Goal: Task Accomplishment & Management: Manage account settings

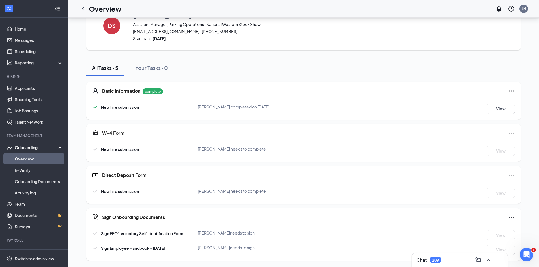
scroll to position [24, 0]
click at [510, 131] on icon "Ellipses" at bounding box center [511, 133] width 7 height 7
click at [317, 130] on div "W-4 Form" at bounding box center [308, 133] width 413 height 7
click at [84, 10] on icon "ChevronLeft" at bounding box center [83, 9] width 2 height 4
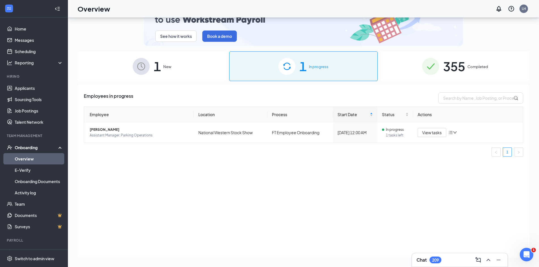
click at [386, 88] on div "Employees in progress Employee Location Process Start Date Status Actions David…" at bounding box center [304, 171] width 452 height 173
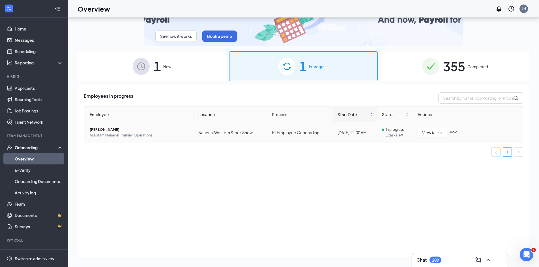
click at [455, 131] on icon "down" at bounding box center [455, 133] width 4 height 4
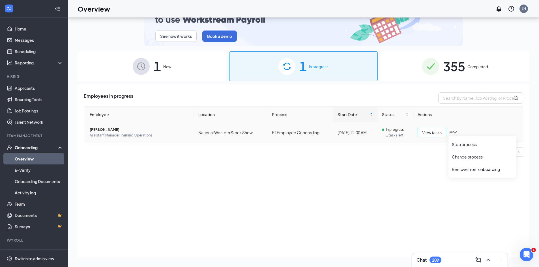
click at [436, 131] on span "View tasks" at bounding box center [432, 133] width 20 height 6
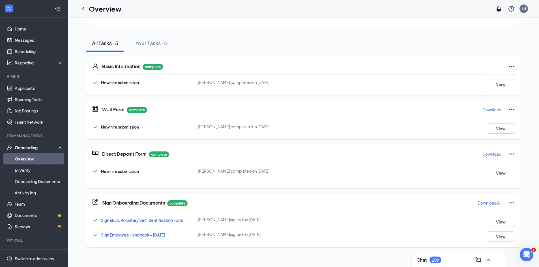
scroll to position [28, 0]
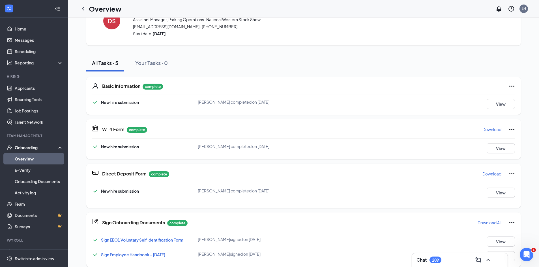
click at [488, 129] on p "Download" at bounding box center [491, 130] width 19 height 6
click at [492, 175] on p "Download" at bounding box center [491, 174] width 19 height 6
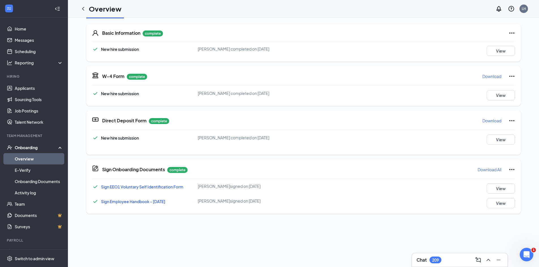
scroll to position [113, 0]
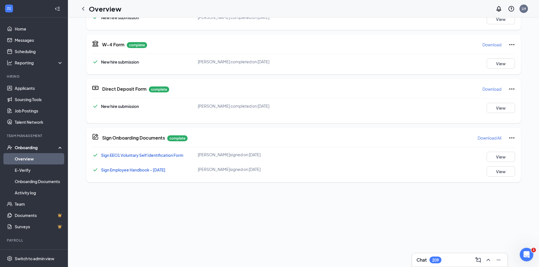
click at [482, 139] on p "Download All" at bounding box center [490, 138] width 24 height 6
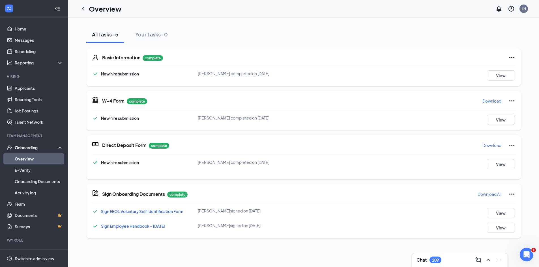
scroll to position [57, 0]
click at [496, 163] on button "View" at bounding box center [501, 165] width 28 height 10
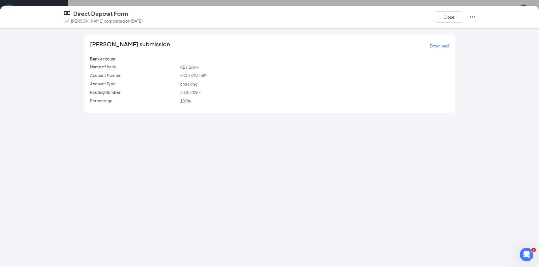
click at [469, 16] on icon "Ellipses" at bounding box center [472, 17] width 7 height 7
click at [483, 29] on span "Restart" at bounding box center [483, 29] width 14 height 6
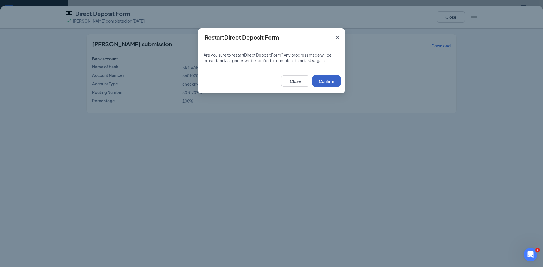
click at [336, 82] on button "Confirm" at bounding box center [326, 81] width 28 height 11
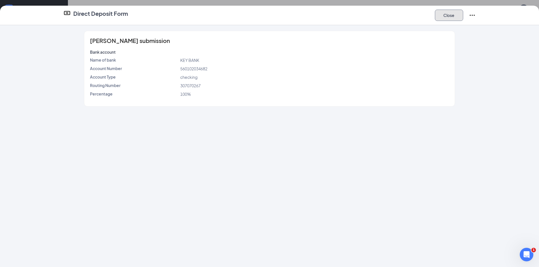
click at [461, 13] on button "Close" at bounding box center [449, 15] width 28 height 11
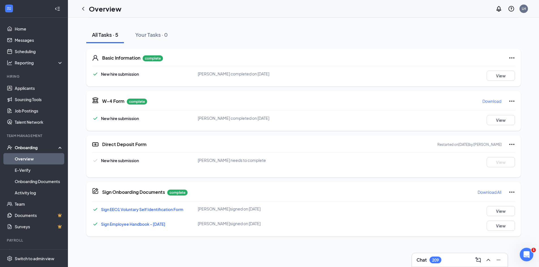
click at [482, 193] on p "Download All" at bounding box center [490, 193] width 24 height 6
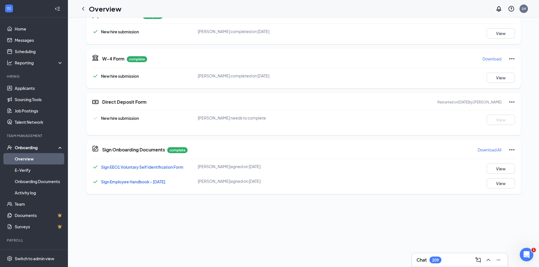
scroll to position [81, 0]
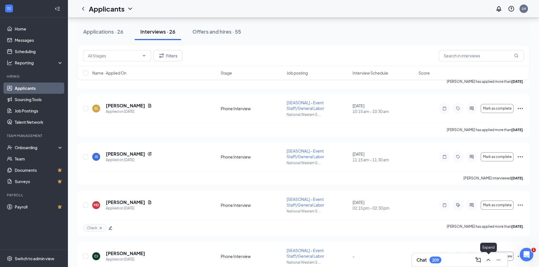
click at [489, 262] on icon "ChevronUp" at bounding box center [488, 260] width 7 height 7
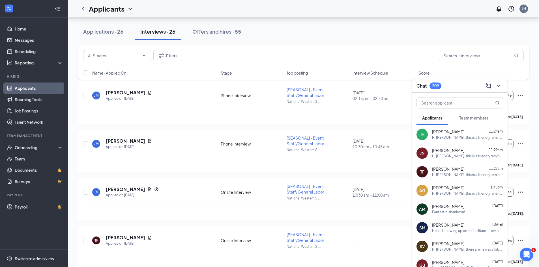
scroll to position [1128, 0]
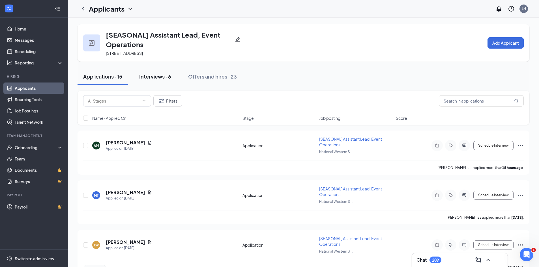
click at [158, 76] on div "Interviews · 6" at bounding box center [155, 76] width 32 height 7
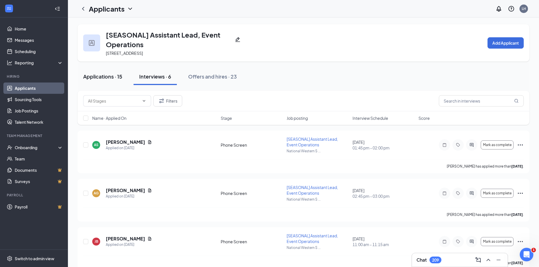
click at [116, 72] on button "Applications · 15" at bounding box center [103, 76] width 50 height 17
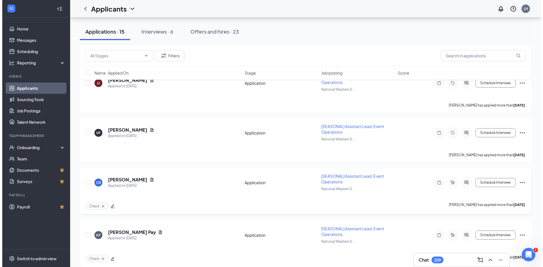
scroll to position [640, 0]
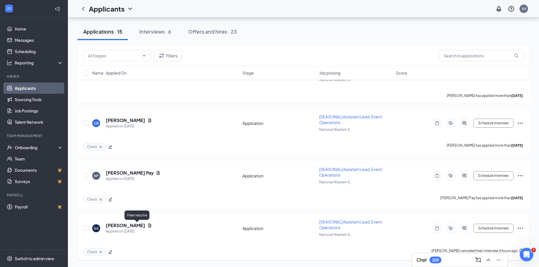
click at [147, 225] on icon "Document" at bounding box center [149, 226] width 5 height 5
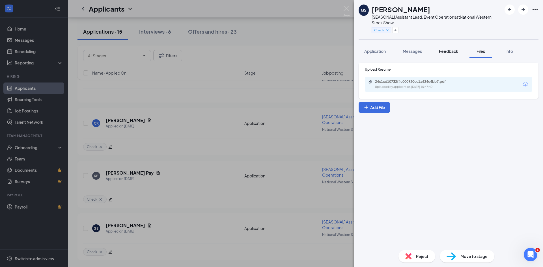
drag, startPoint x: 454, startPoint y: 51, endPoint x: 450, endPoint y: 50, distance: 3.7
click at [454, 51] on span "Feedback" at bounding box center [448, 51] width 19 height 5
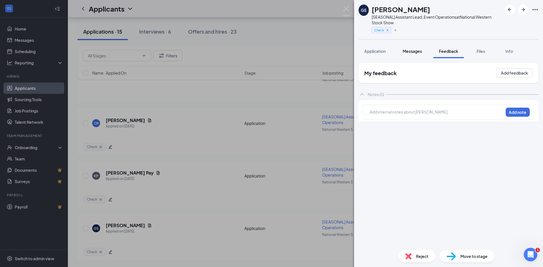
click at [416, 51] on span "Messages" at bounding box center [412, 51] width 19 height 5
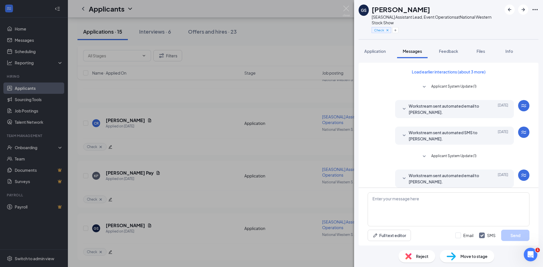
scroll to position [118, 0]
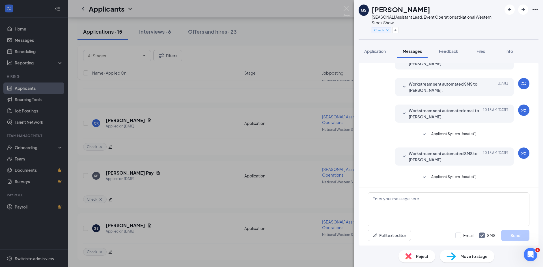
click at [461, 158] on span "Workstream sent automated SMS to Grace Scott." at bounding box center [446, 157] width 74 height 12
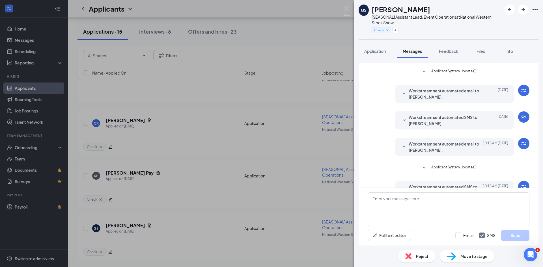
scroll to position [87, 0]
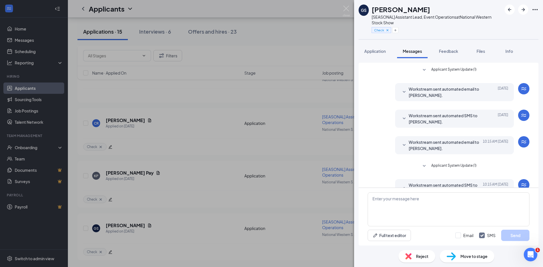
click at [434, 147] on span "Workstream sent automated email to Grace Scott." at bounding box center [446, 145] width 74 height 12
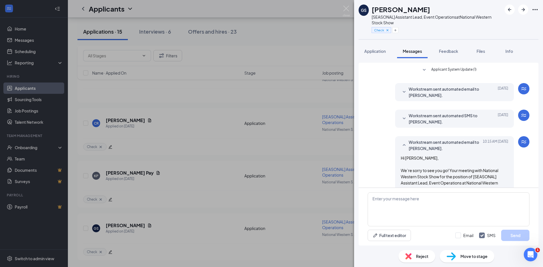
click at [435, 90] on span "Workstream sent automated email to Grace Scott." at bounding box center [446, 92] width 74 height 12
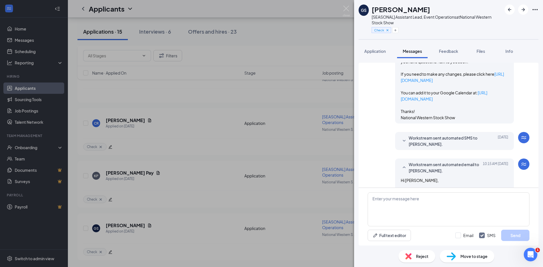
scroll to position [200, 0]
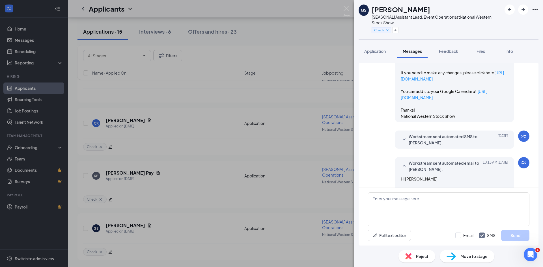
click at [440, 138] on span "Workstream sent automated SMS to Grace Scott." at bounding box center [446, 140] width 74 height 12
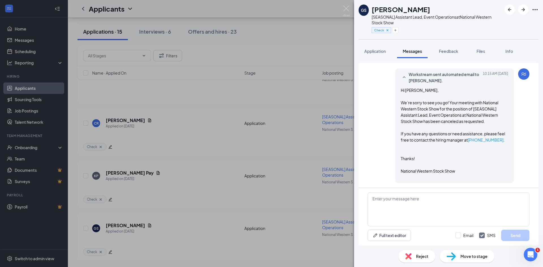
scroll to position [330, 0]
click at [156, 231] on div "GS Grace Scott [SEASONAL] Assistant Lead, Event Operations at National Western …" at bounding box center [271, 133] width 543 height 267
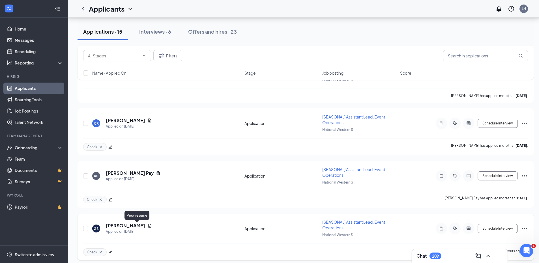
click at [148, 224] on icon "Document" at bounding box center [149, 226] width 3 height 4
